Goal: Information Seeking & Learning: Learn about a topic

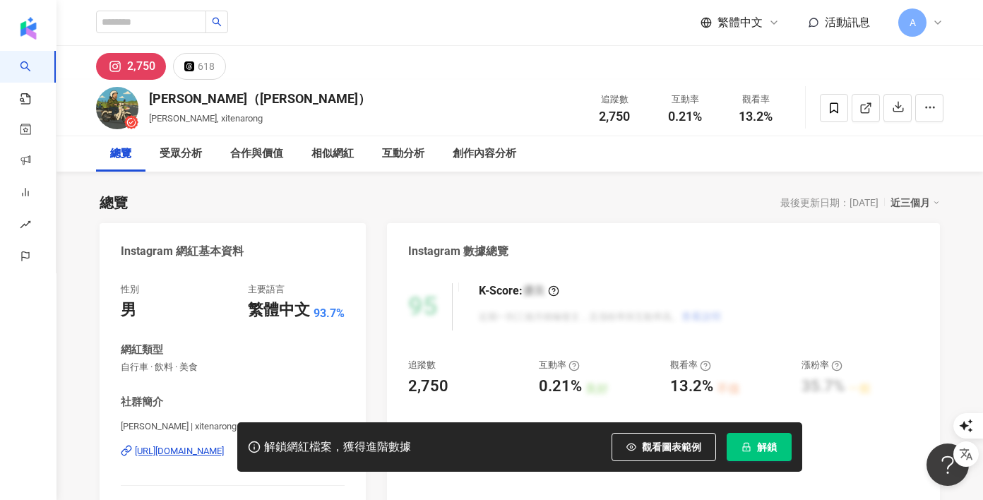
click at [924, 201] on div "近三個月" at bounding box center [914, 202] width 49 height 18
click at [933, 22] on icon at bounding box center [937, 22] width 11 height 11
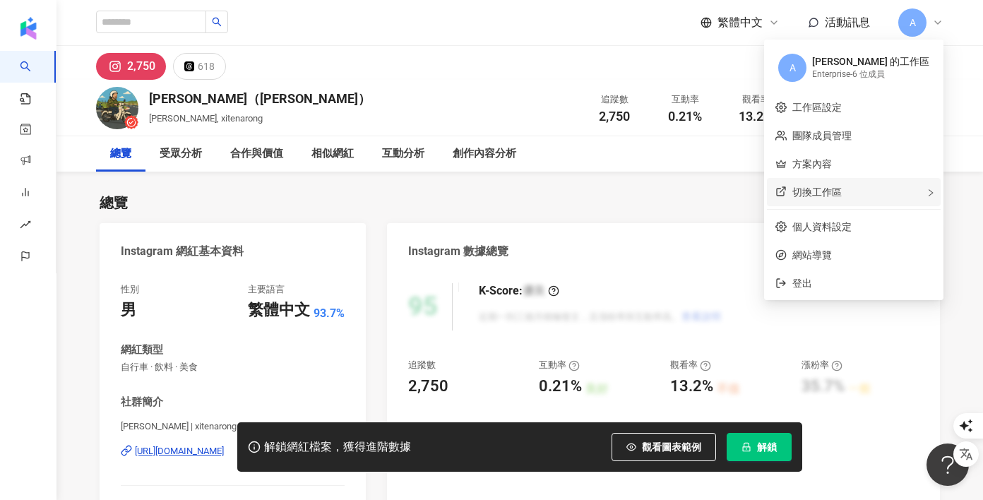
click at [842, 188] on span "切換工作區" at bounding box center [816, 191] width 49 height 11
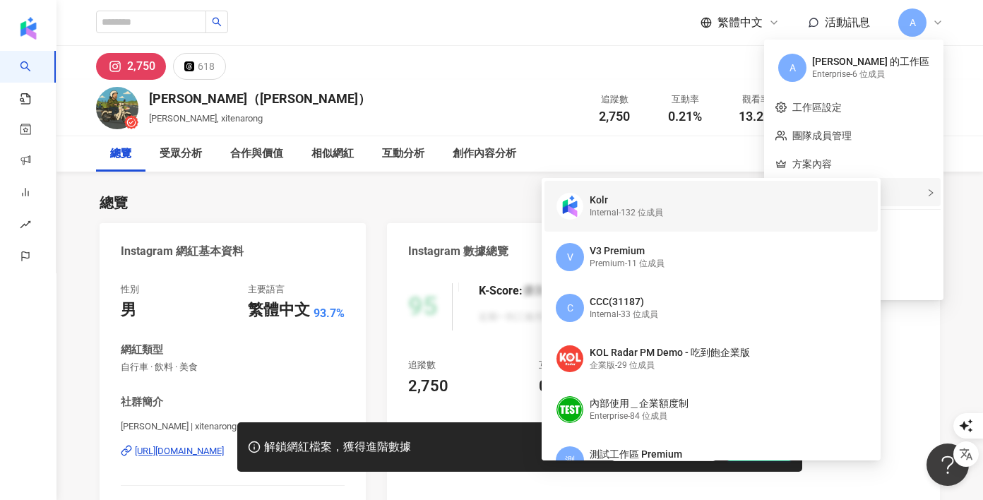
click at [659, 207] on div "Internal - 132 位成員" at bounding box center [626, 213] width 73 height 12
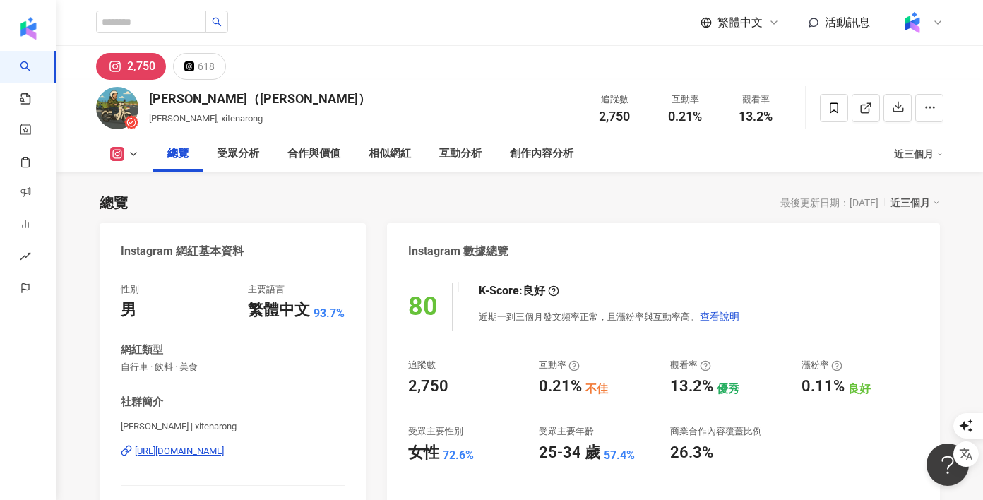
click at [927, 156] on div "近三個月" at bounding box center [918, 154] width 49 height 23
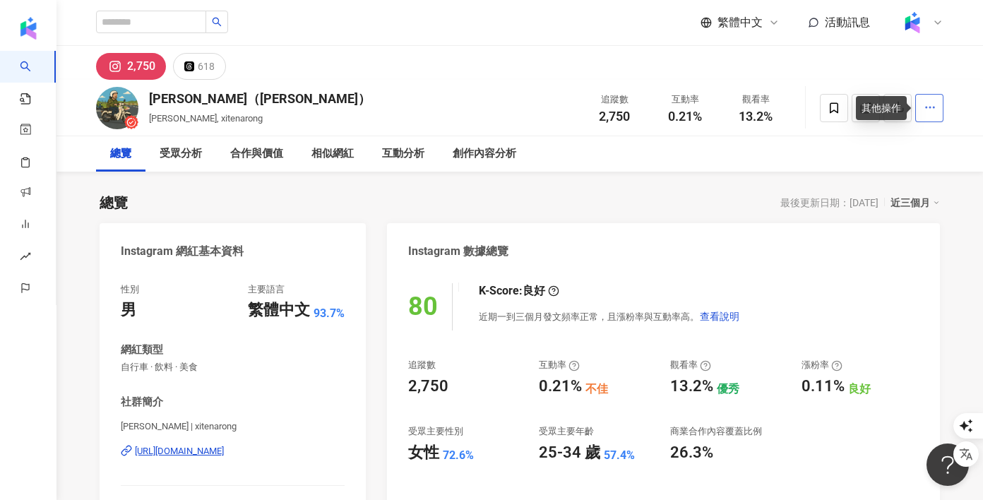
click at [936, 111] on icon "button" at bounding box center [930, 107] width 13 height 13
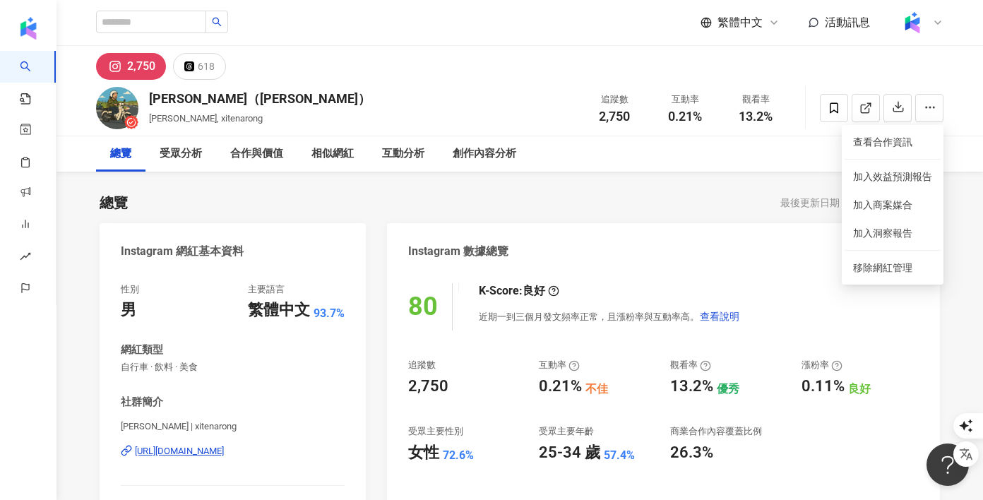
click at [722, 212] on div "總覽 最後更新日期：2025/8/11 近三個月" at bounding box center [520, 203] width 840 height 20
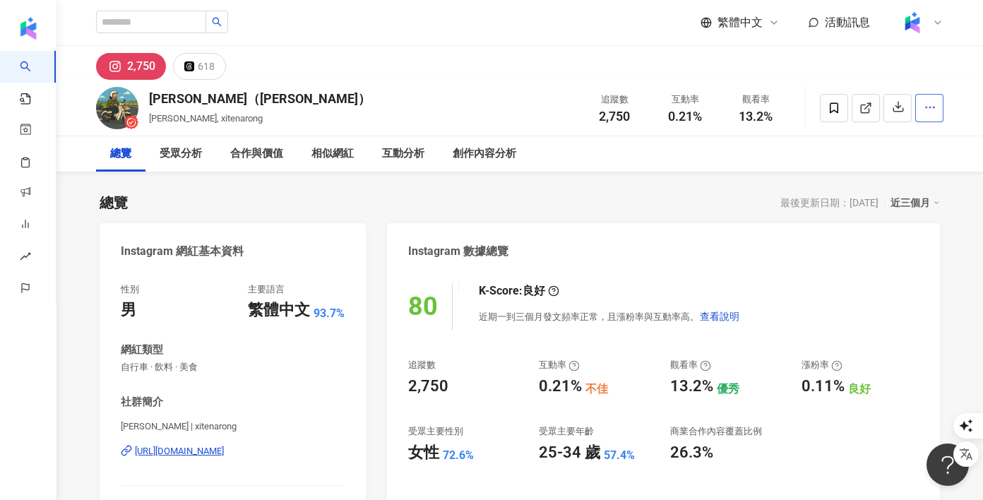
click at [938, 106] on button "button" at bounding box center [929, 108] width 28 height 28
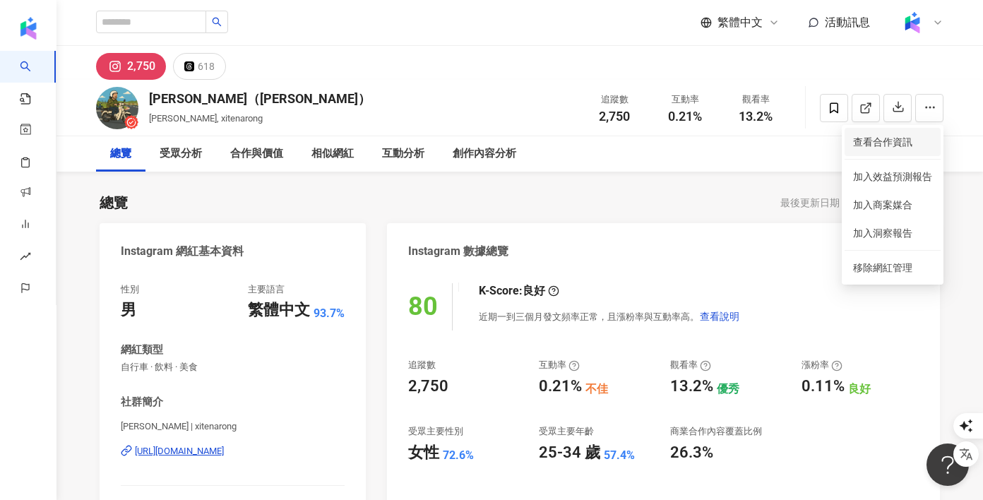
click at [902, 136] on span "查看合作資訊" at bounding box center [892, 142] width 79 height 16
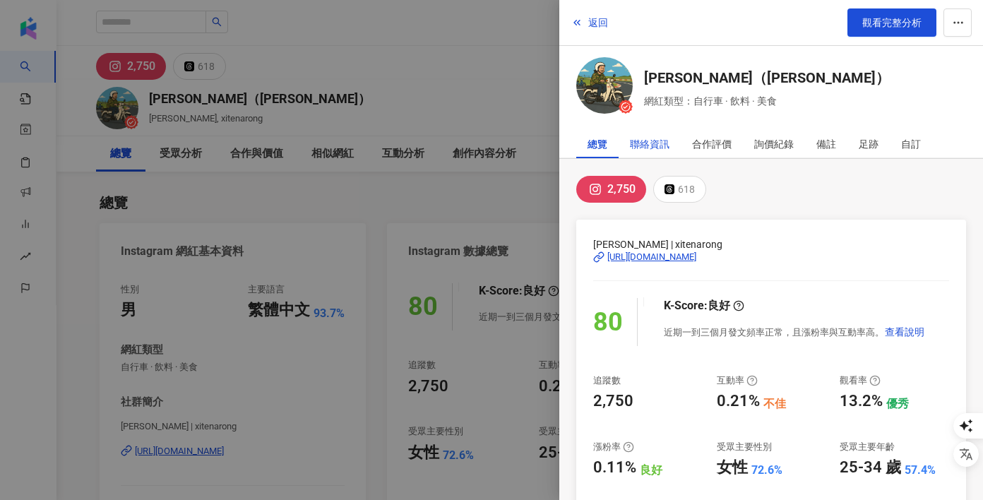
click at [662, 142] on div "聯絡資訊" at bounding box center [650, 144] width 40 height 28
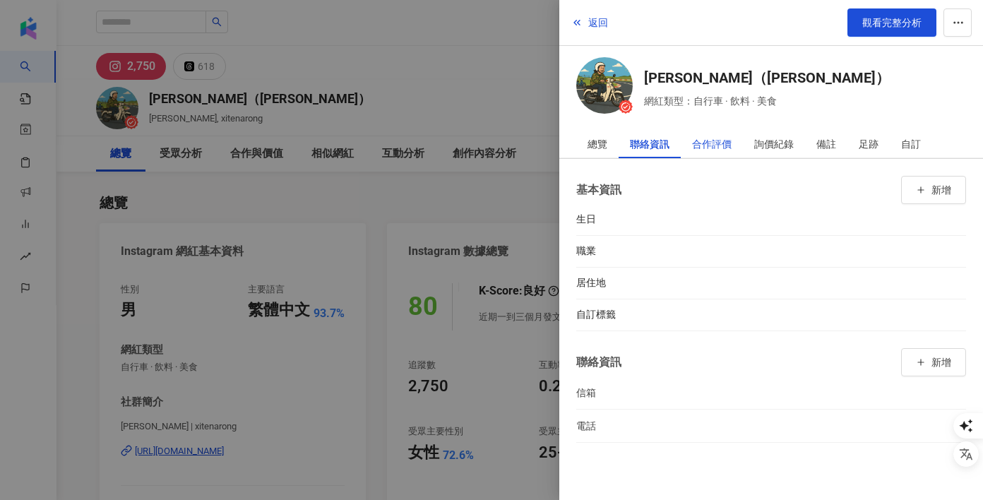
click at [717, 145] on div "合作評價" at bounding box center [712, 144] width 40 height 28
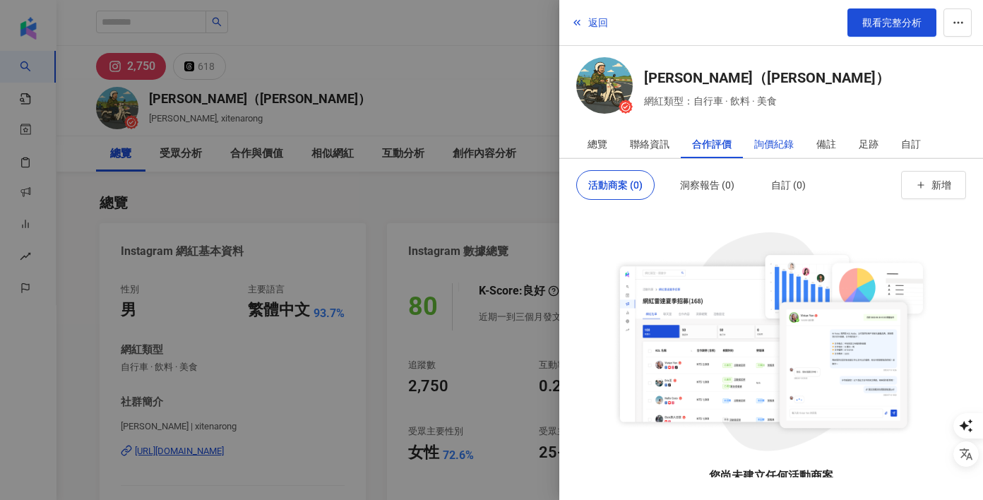
click at [772, 148] on div "詢價紀錄" at bounding box center [774, 144] width 40 height 28
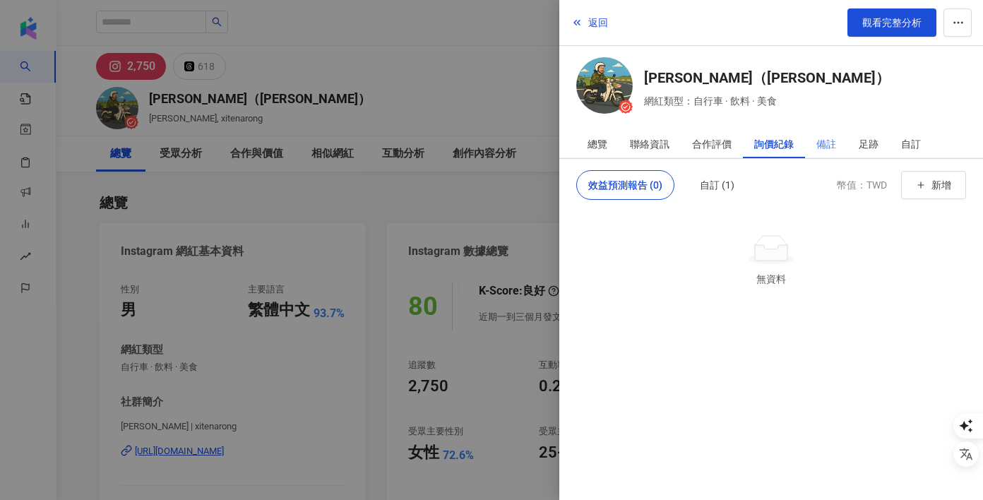
click at [837, 149] on div "備註" at bounding box center [826, 144] width 42 height 28
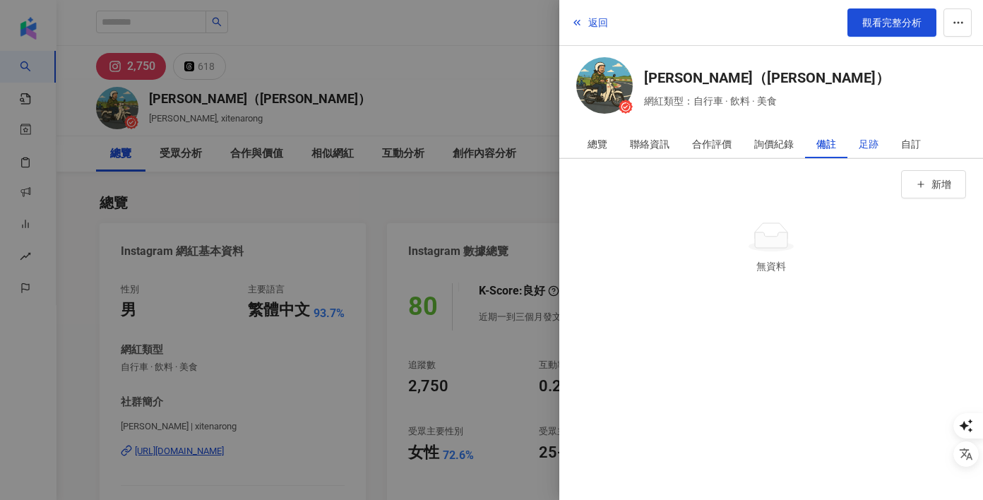
click at [862, 149] on div "足跡" at bounding box center [869, 144] width 20 height 28
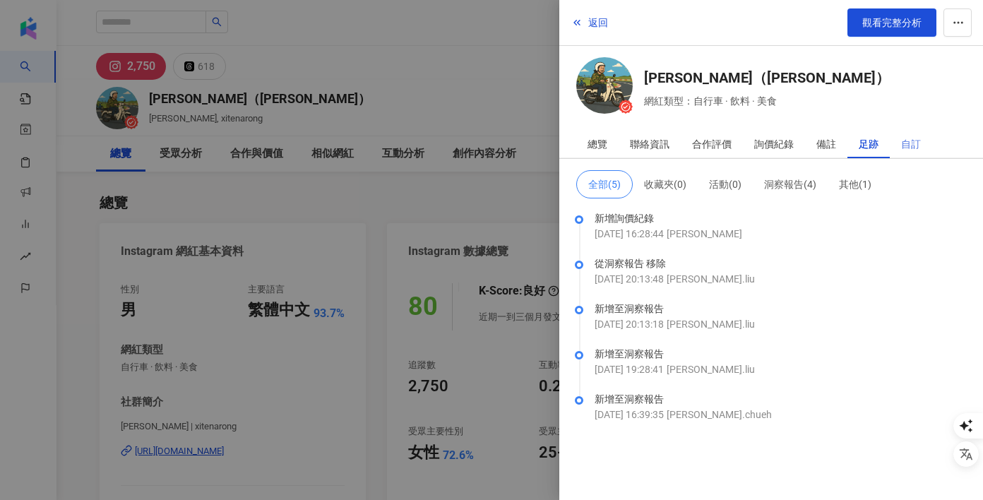
click at [922, 146] on div "自訂" at bounding box center [911, 144] width 42 height 28
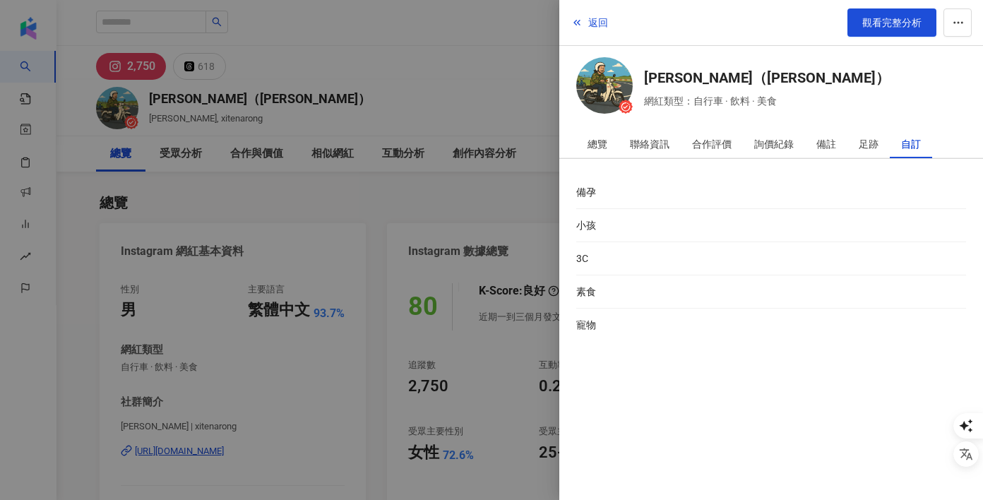
click at [857, 157] on div "總覽 聯絡資訊 合作評價 詢價紀錄 備註 足跡 自訂" at bounding box center [771, 144] width 424 height 29
click at [862, 147] on div "足跡" at bounding box center [869, 144] width 20 height 28
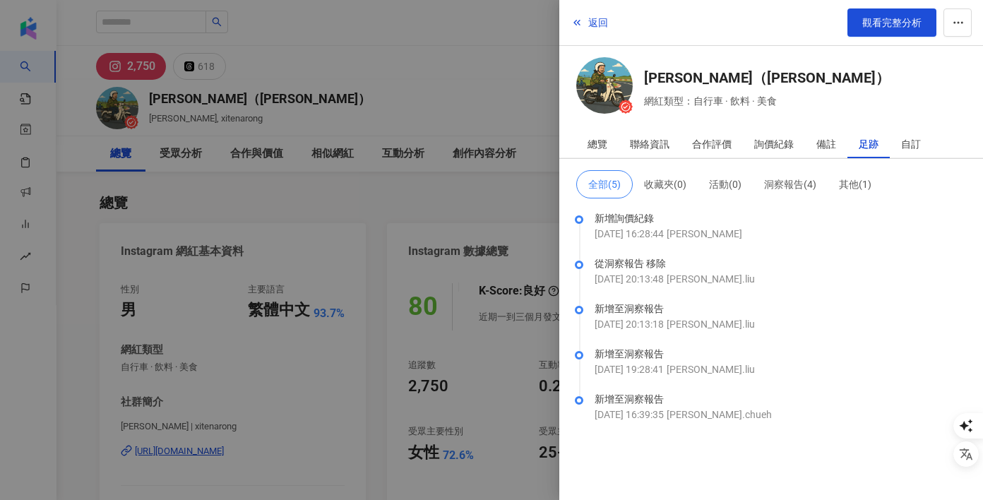
click at [221, 454] on div at bounding box center [491, 250] width 983 height 500
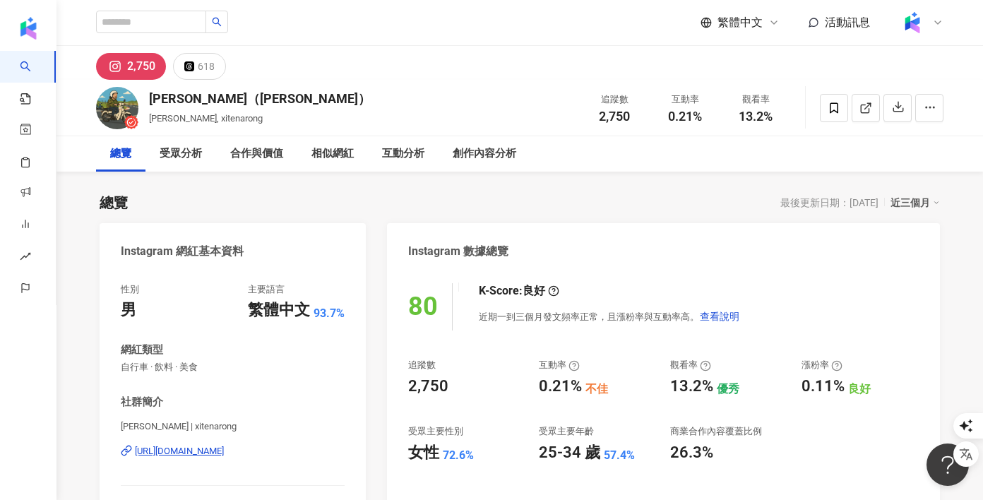
click at [224, 453] on div "[URL][DOMAIN_NAME]" at bounding box center [179, 451] width 89 height 13
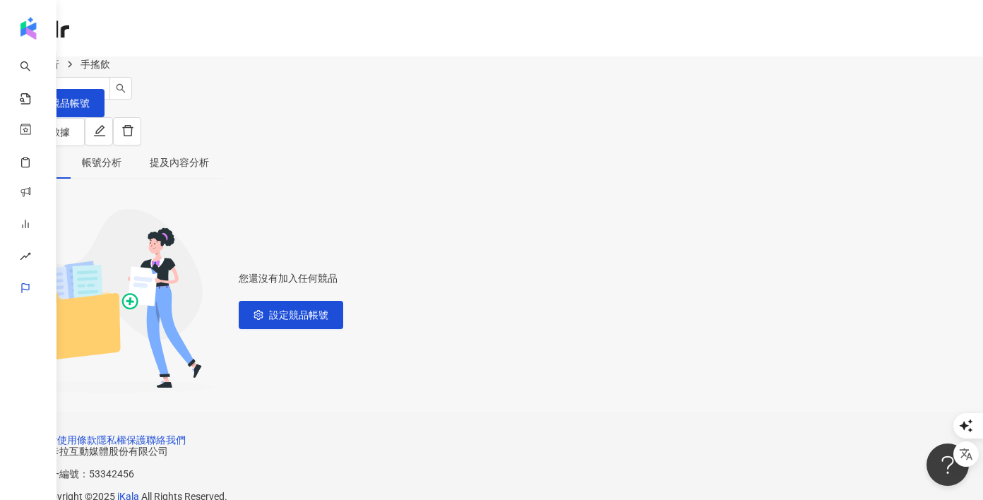
click at [28, 242] on img at bounding box center [14, 255] width 27 height 27
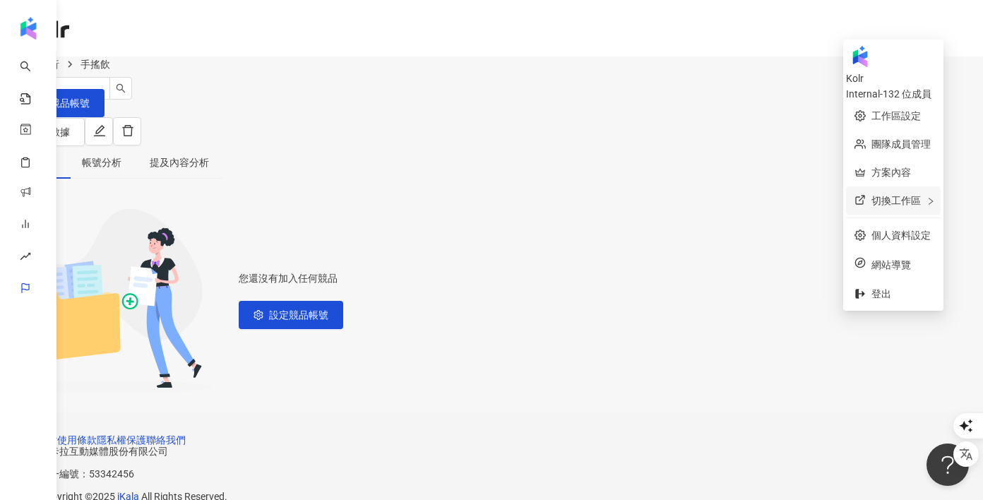
click at [871, 195] on span "切換工作區" at bounding box center [895, 200] width 49 height 11
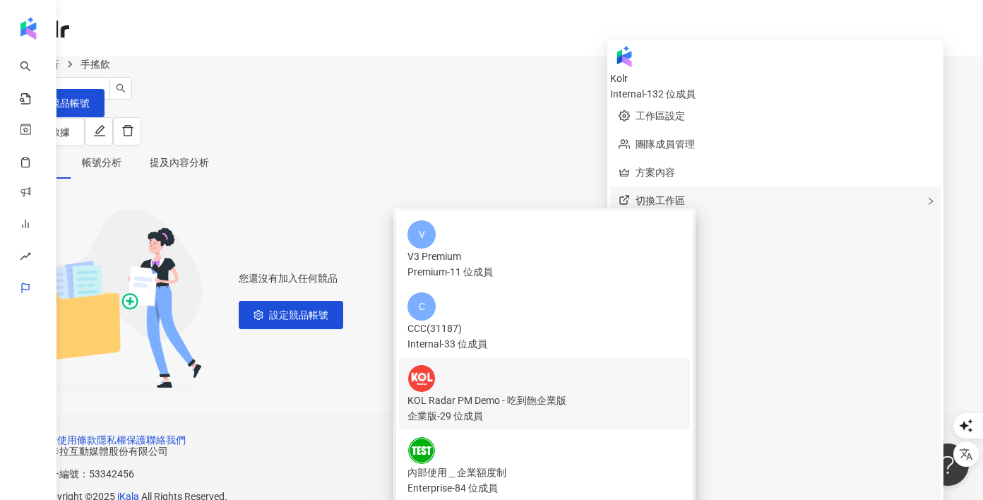
scroll to position [122, 0]
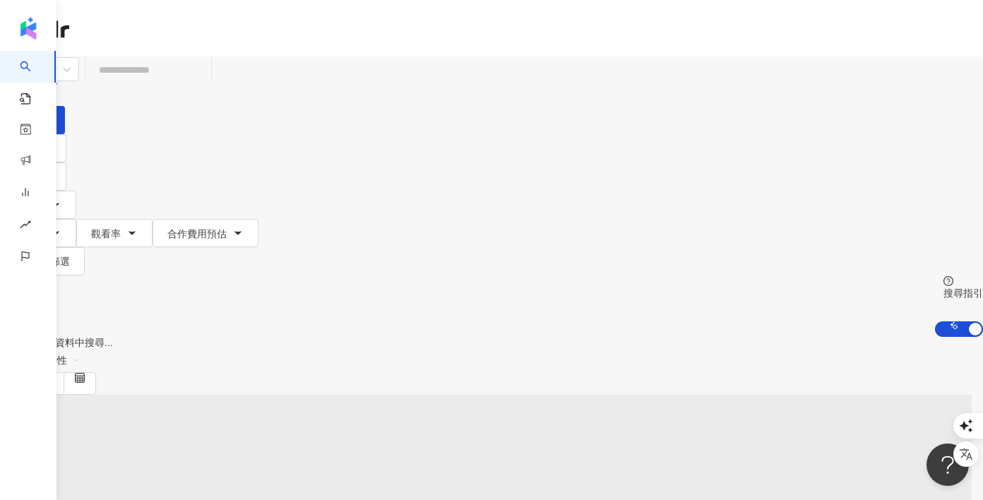
click at [926, 169] on div "A" at bounding box center [491, 197] width 983 height 56
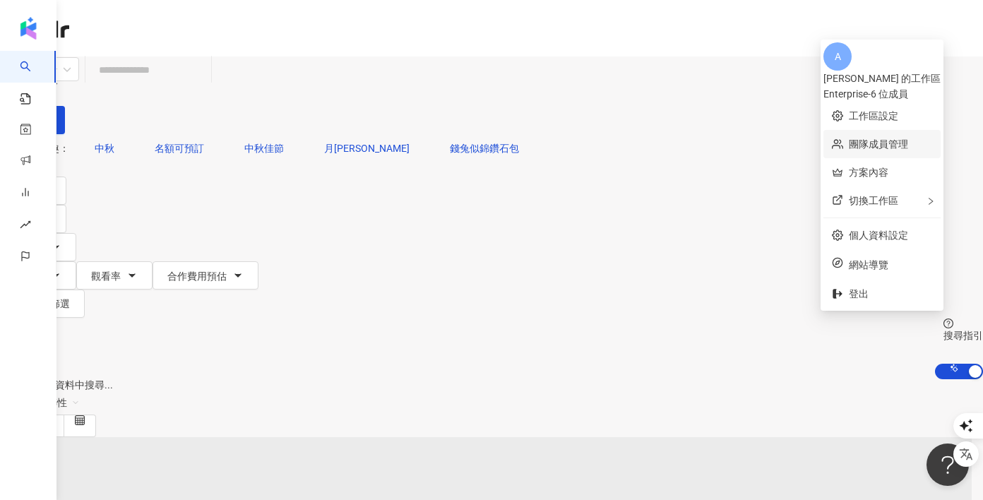
click at [860, 138] on link "團隊成員管理" at bounding box center [878, 143] width 59 height 11
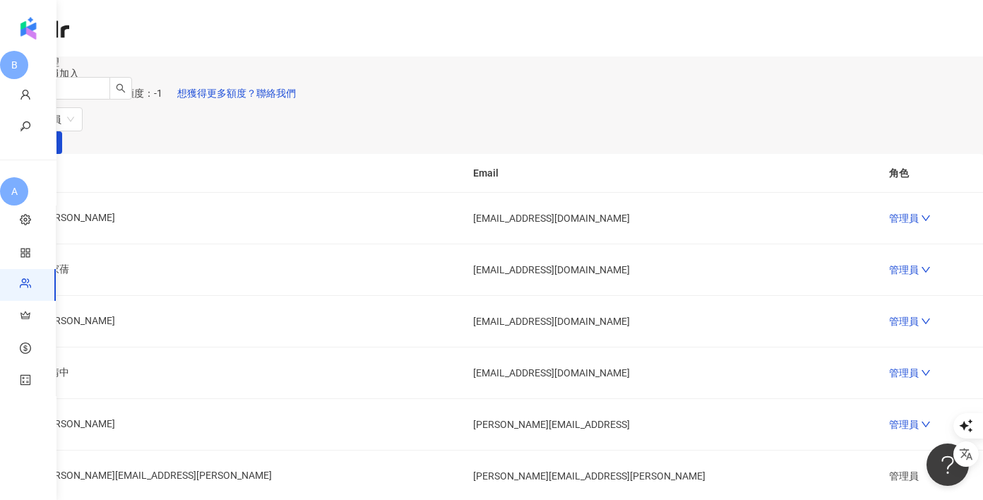
click at [18, 304] on span "A" at bounding box center [14, 312] width 6 height 16
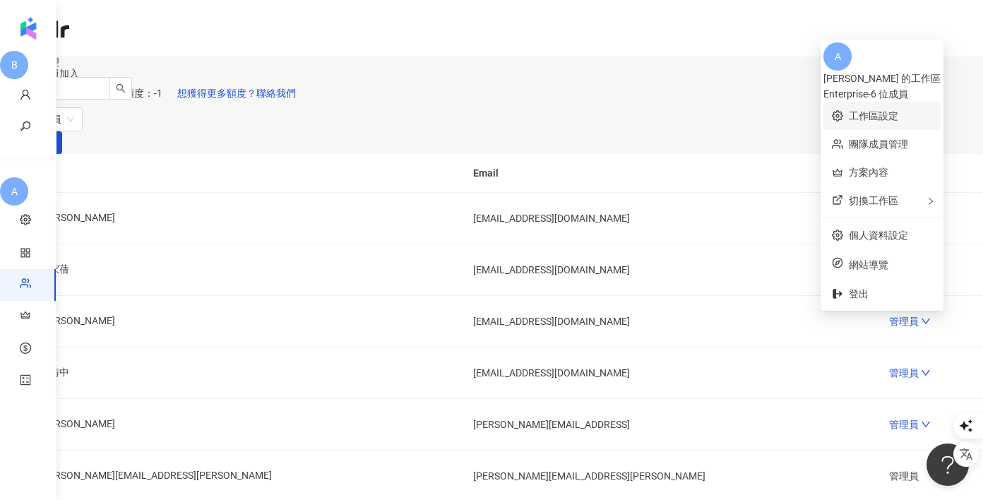
click at [870, 111] on link "工作區設定" at bounding box center [873, 115] width 49 height 11
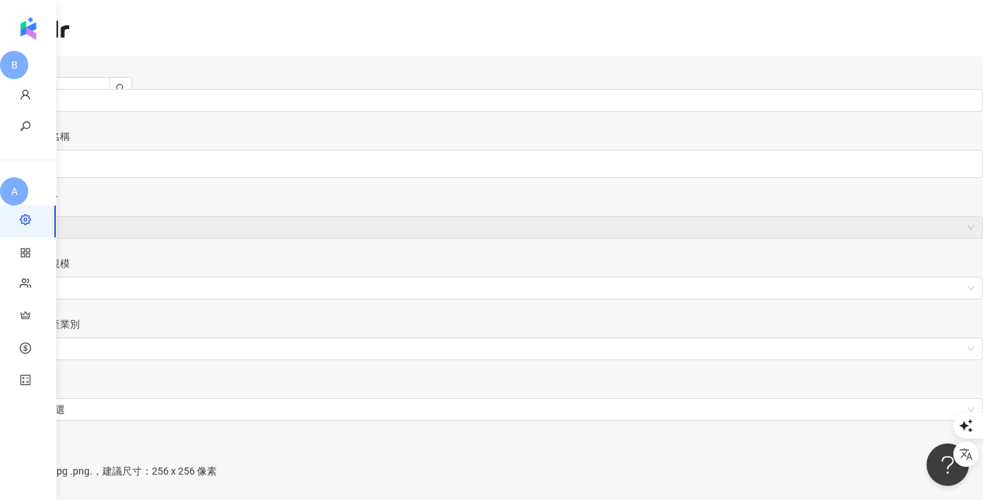
click at [18, 304] on span "A" at bounding box center [14, 312] width 6 height 16
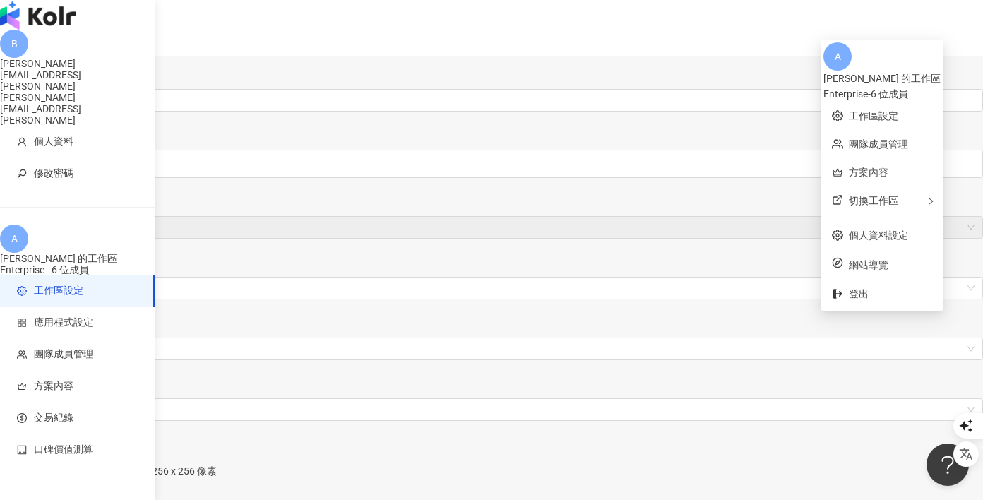
click at [38, 30] on img "button" at bounding box center [38, 15] width 76 height 28
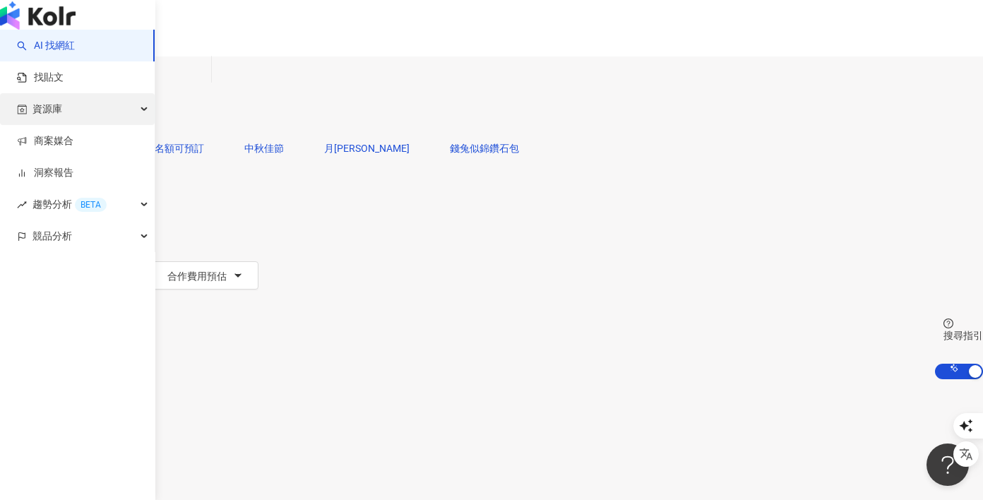
click at [51, 125] on span "資源庫" at bounding box center [47, 109] width 30 height 32
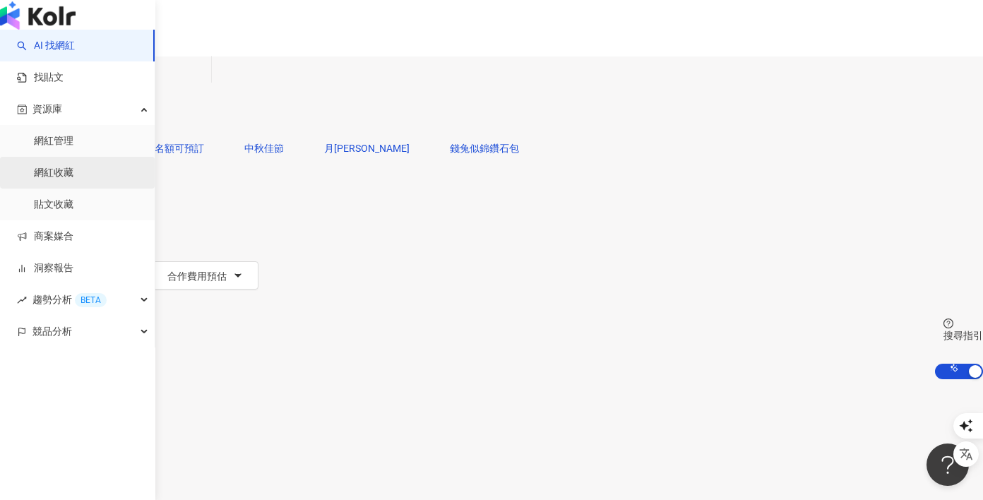
click at [73, 180] on link "網紅收藏" at bounding box center [54, 173] width 40 height 14
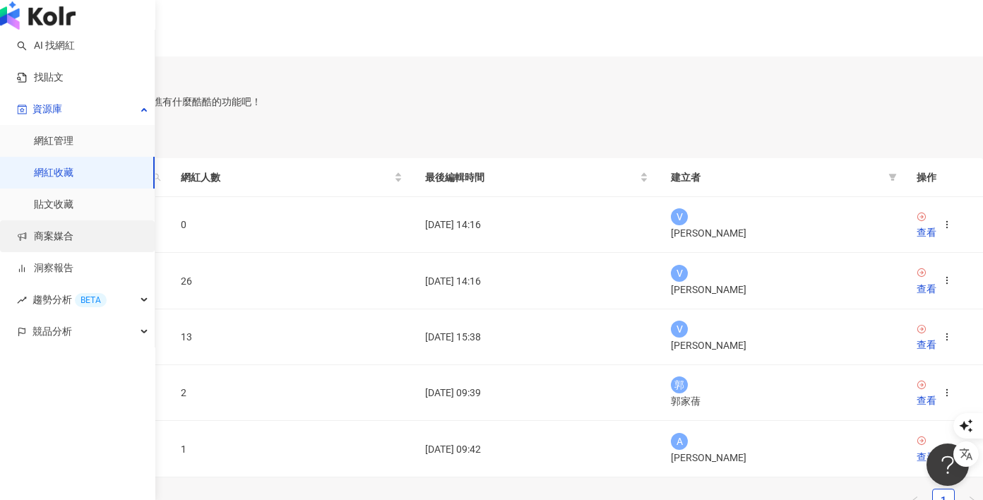
click at [47, 244] on link "商案媒合" at bounding box center [45, 236] width 56 height 14
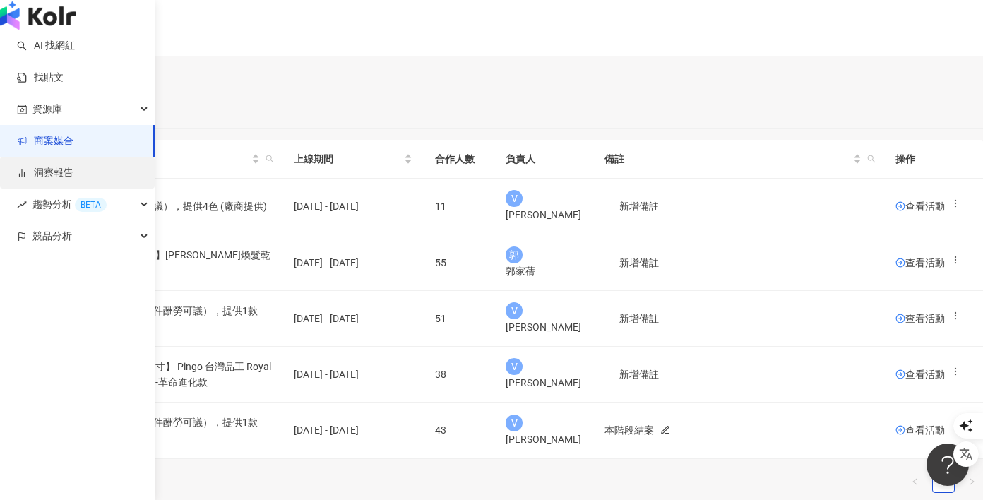
click at [65, 180] on link "洞察報告" at bounding box center [45, 173] width 56 height 14
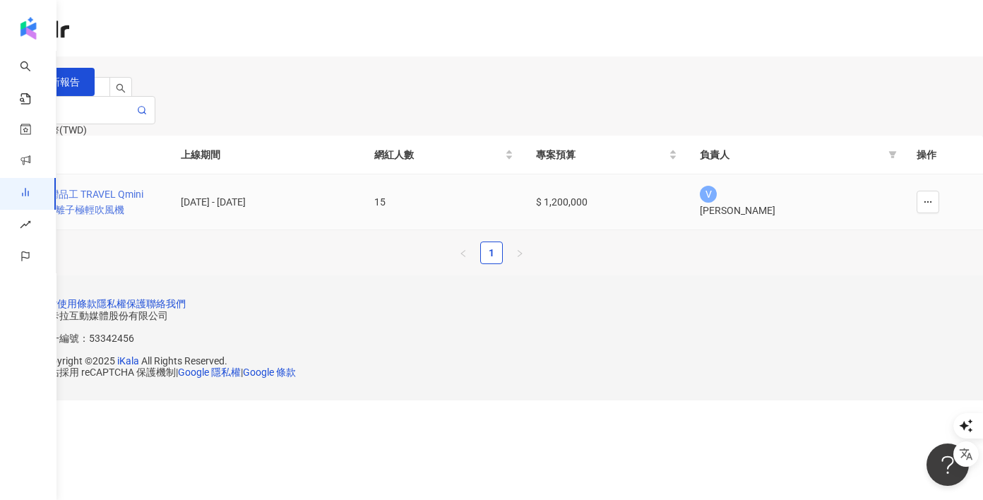
click at [158, 217] on div "Pingo 台灣品工 TRAVEL Qmini 2.0奈米負離子極輕吹風機" at bounding box center [84, 201] width 147 height 31
